Goal: Task Accomplishment & Management: Use online tool/utility

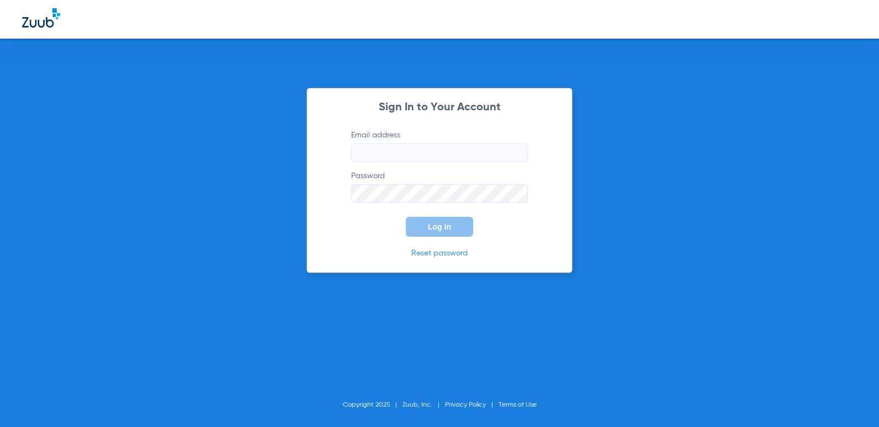
click at [404, 146] on input "Email address" at bounding box center [439, 153] width 177 height 19
type input "[EMAIL_ADDRESS][DOMAIN_NAME]"
click at [406, 217] on button "Log In" at bounding box center [439, 227] width 67 height 20
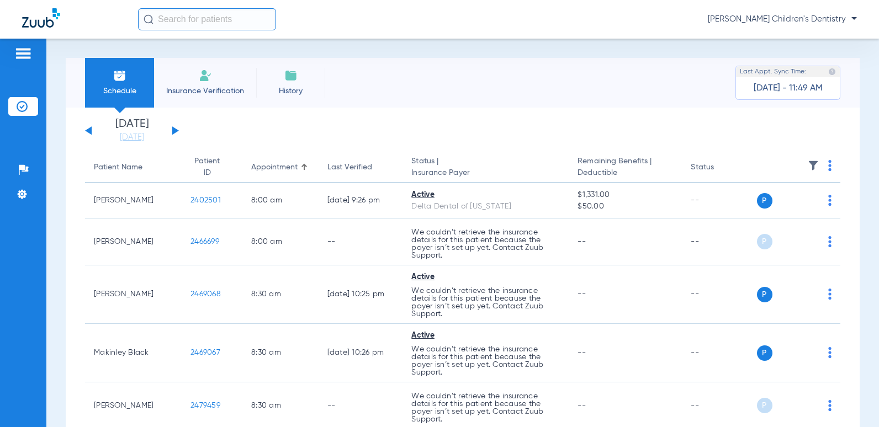
click at [188, 19] on input "text" at bounding box center [207, 19] width 138 height 22
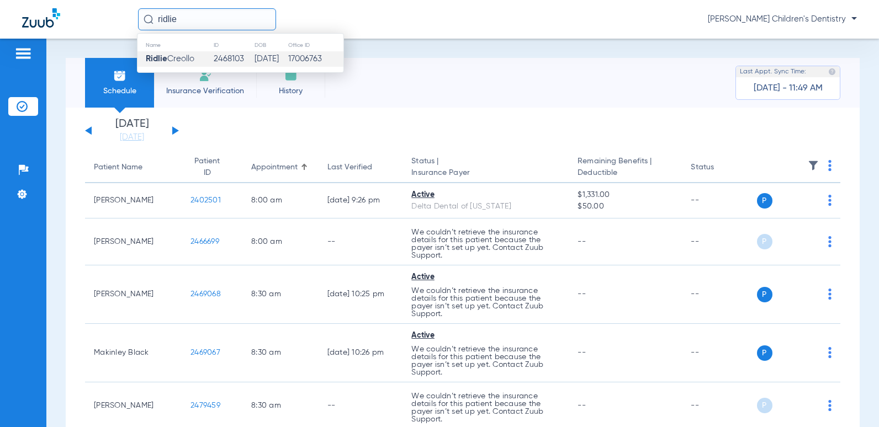
type input "ridlie"
click at [255, 56] on td "[DATE]" at bounding box center [270, 58] width 33 height 15
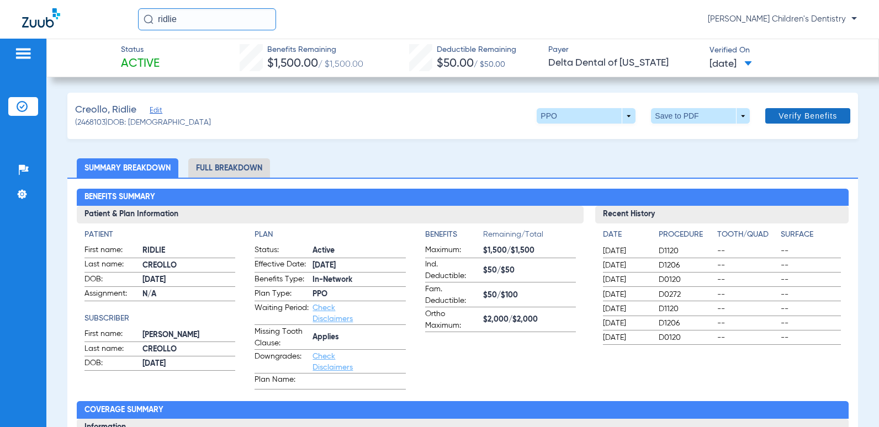
click at [779, 120] on span "Verify Benefits" at bounding box center [808, 116] width 59 height 9
